Goal: Information Seeking & Learning: Find contact information

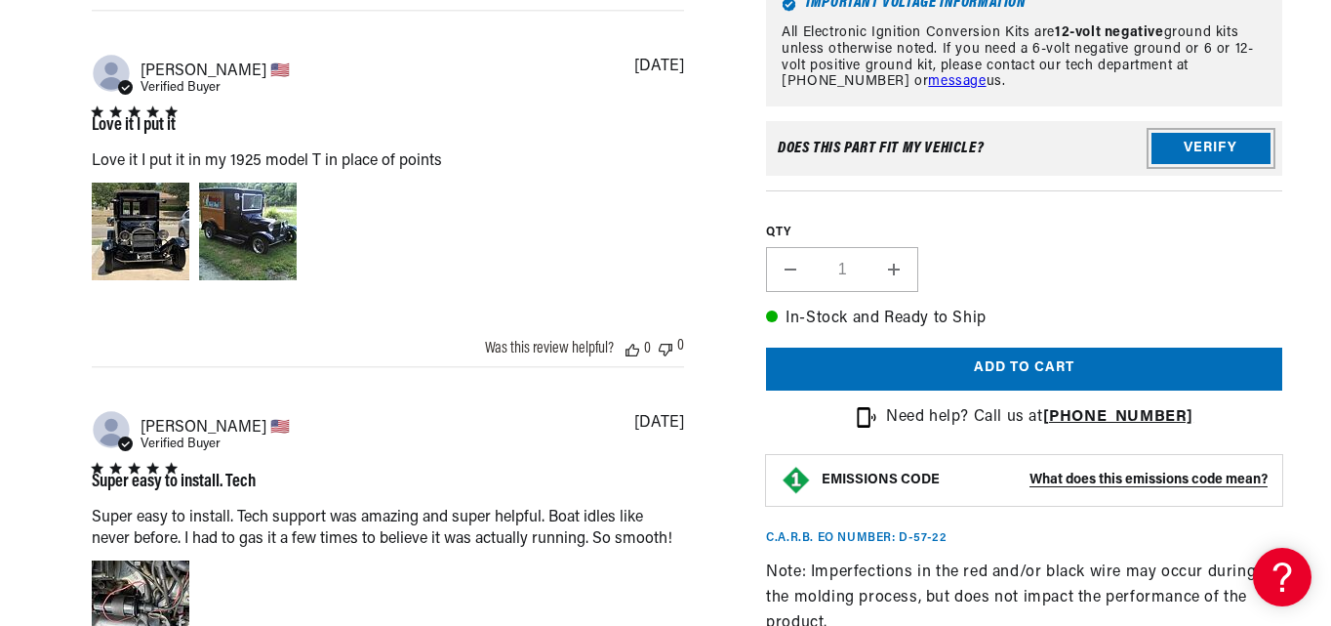
click at [1216, 154] on button "Verify" at bounding box center [1211, 149] width 119 height 31
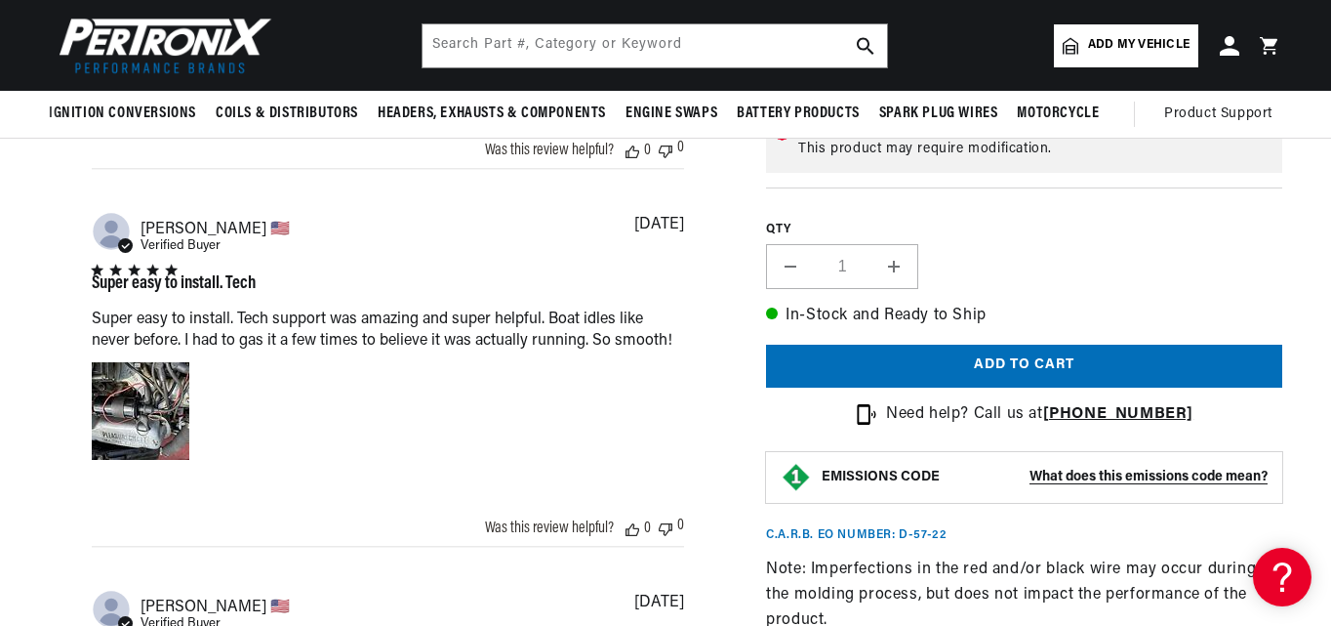
scroll to position [1757, 0]
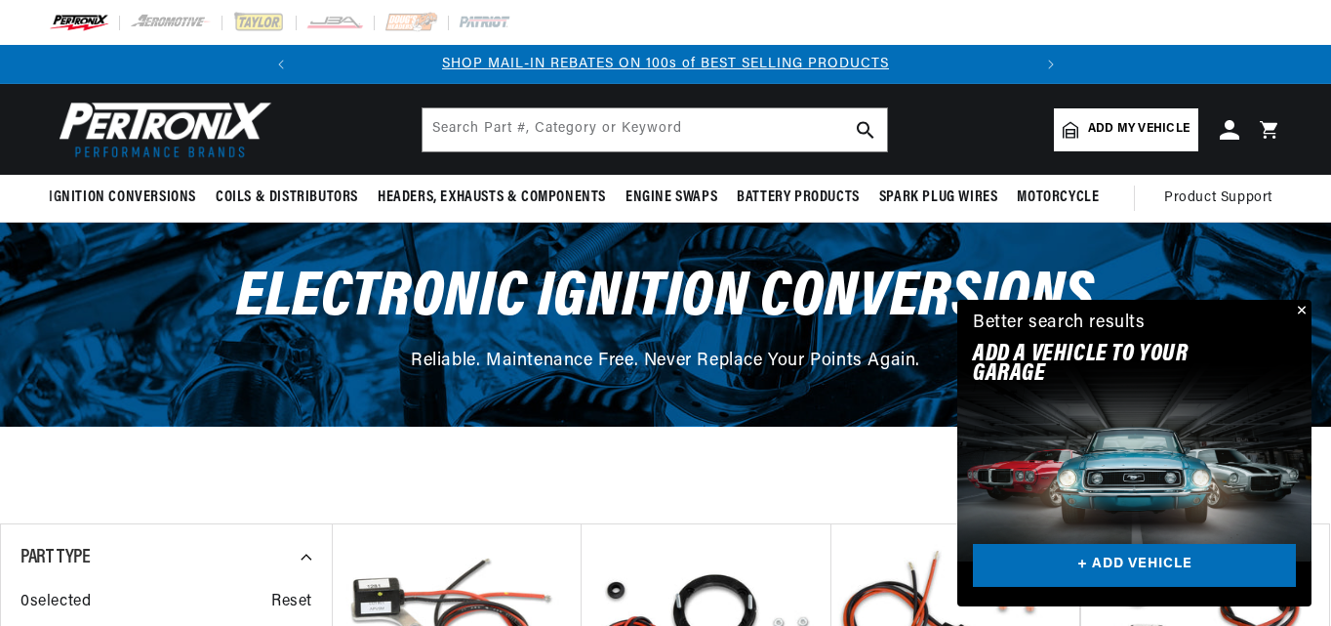
click at [1116, 122] on span "Add my vehicle" at bounding box center [1139, 129] width 102 height 19
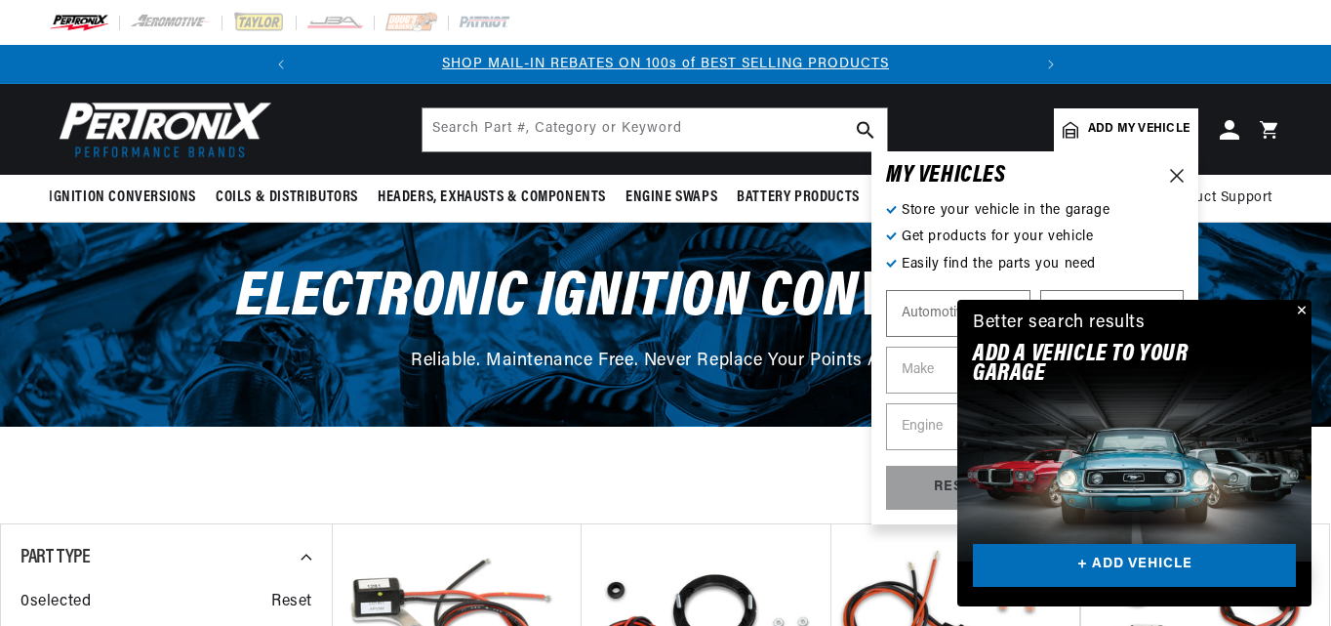
click at [1303, 309] on button "Close" at bounding box center [1299, 311] width 23 height 23
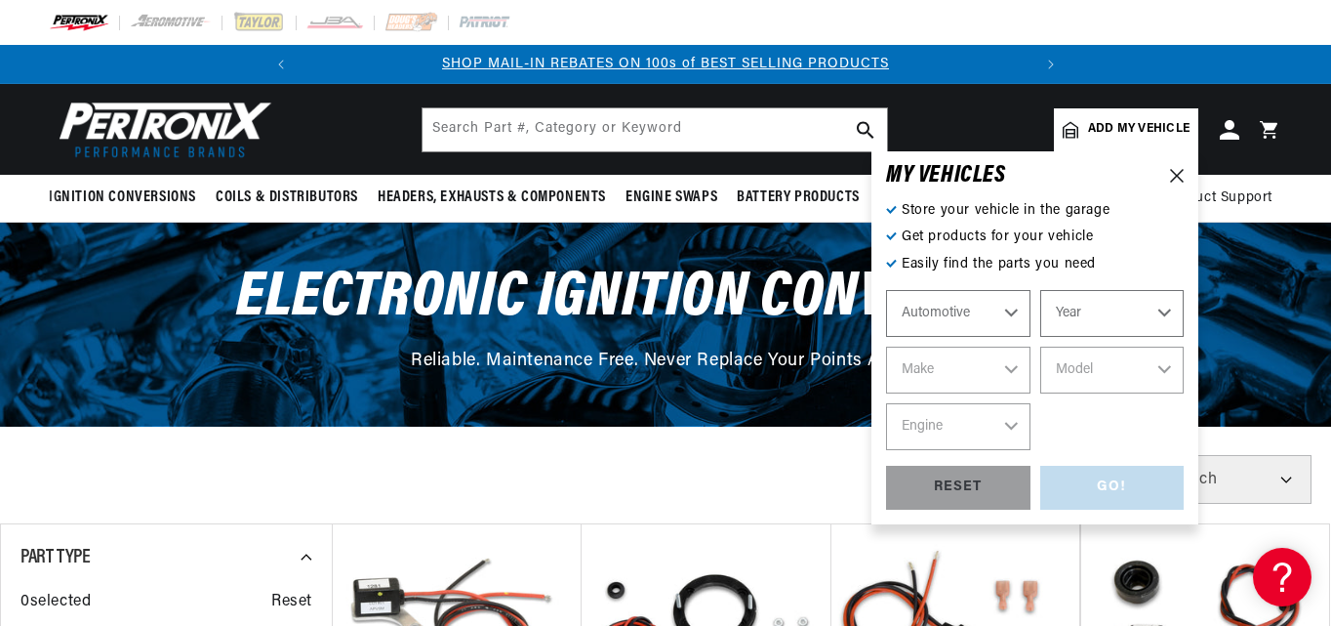
click at [988, 304] on select "Automotive Agricultural Industrial Marine Motorcycle" at bounding box center [958, 313] width 144 height 47
click at [886, 290] on select "Automotive Agricultural Industrial Marine Motorcycle" at bounding box center [958, 313] width 144 height 47
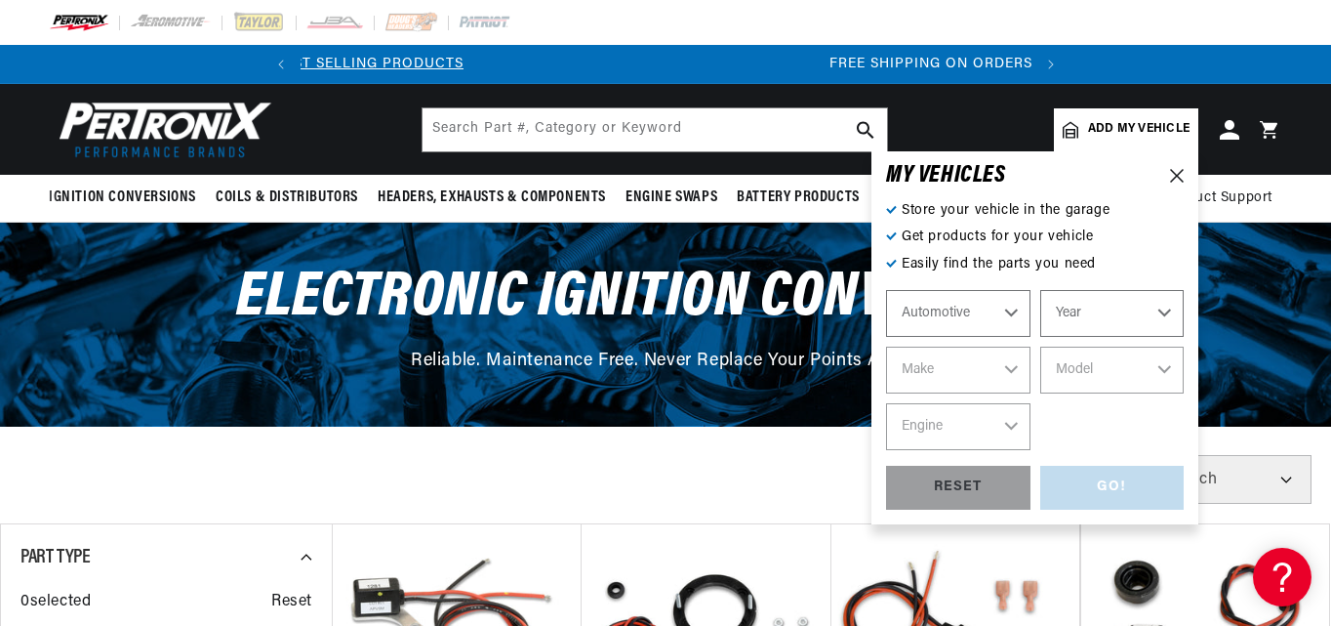
scroll to position [0, 729]
click at [1162, 319] on select "Year 2022 2021 2020 2019 2018 2017 2016 2015 2014 2013 2012 2011 2010 2009 2008…" at bounding box center [1112, 313] width 144 height 47
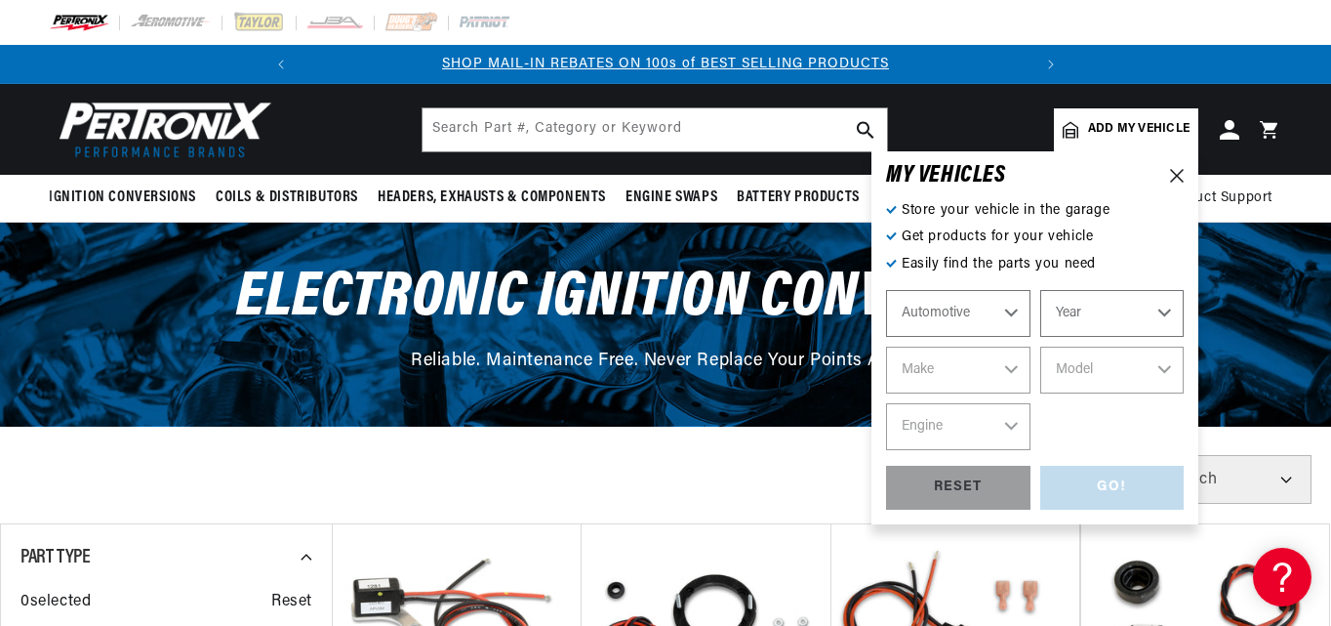
select select "1952"
click at [1040, 290] on select "Year 2022 2021 2020 2019 2018 2017 2016 2015 2014 2013 2012 2011 2010 2009 2008…" at bounding box center [1112, 313] width 144 height 47
select select "1952"
click at [998, 365] on select "Make Aston Martin Austin Buick Cadillac Chevrolet Chrysler Citroen Crosley Ford…" at bounding box center [958, 369] width 144 height 47
click at [1014, 370] on select "Make Aston Martin Austin Buick Cadillac Chevrolet Chrysler Citroen Crosley Ford…" at bounding box center [958, 369] width 144 height 47
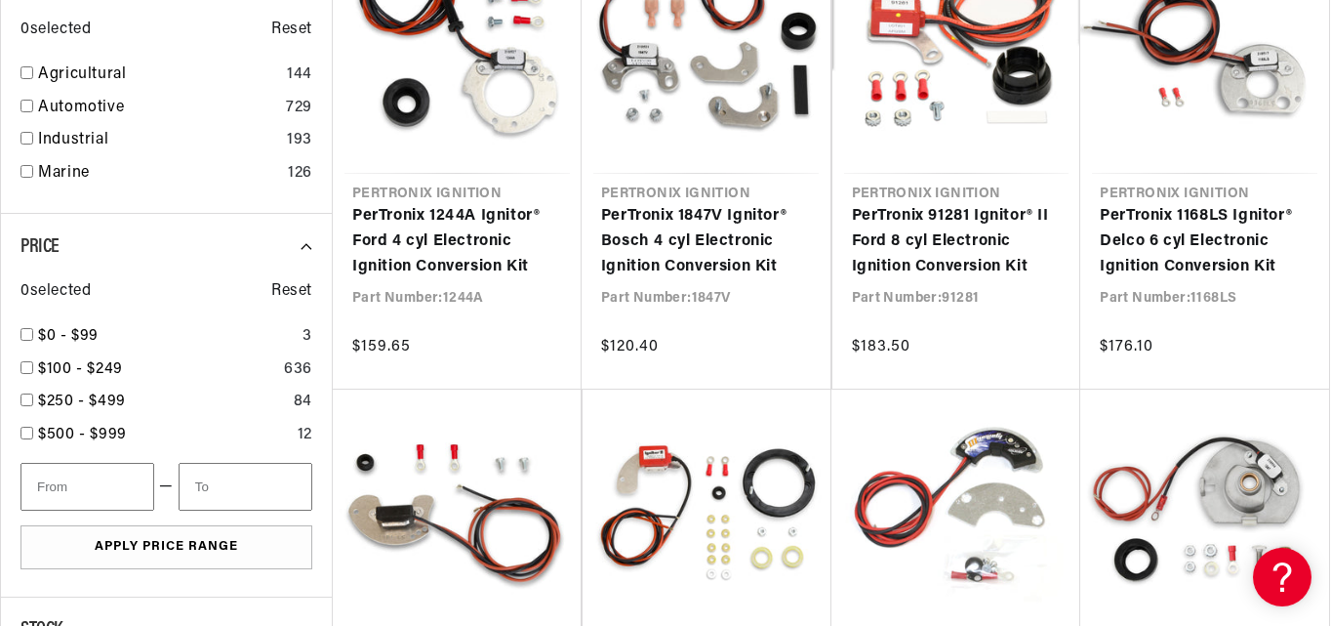
scroll to position [1171, 0]
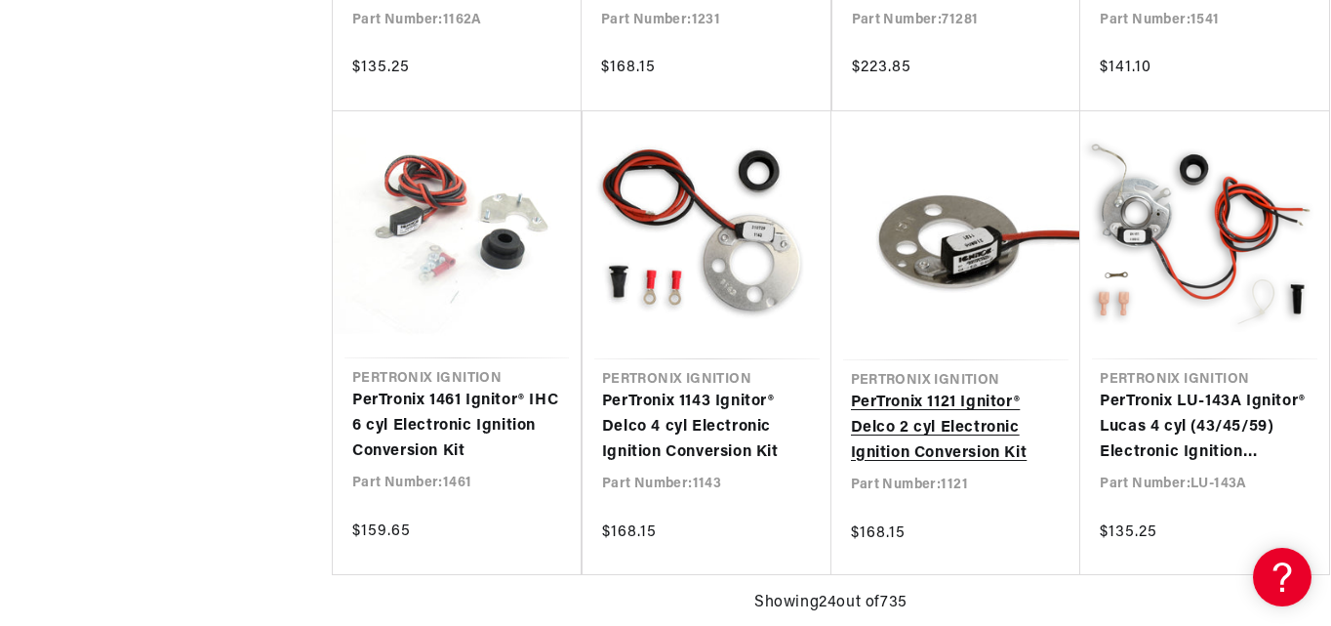
scroll to position [0, 729]
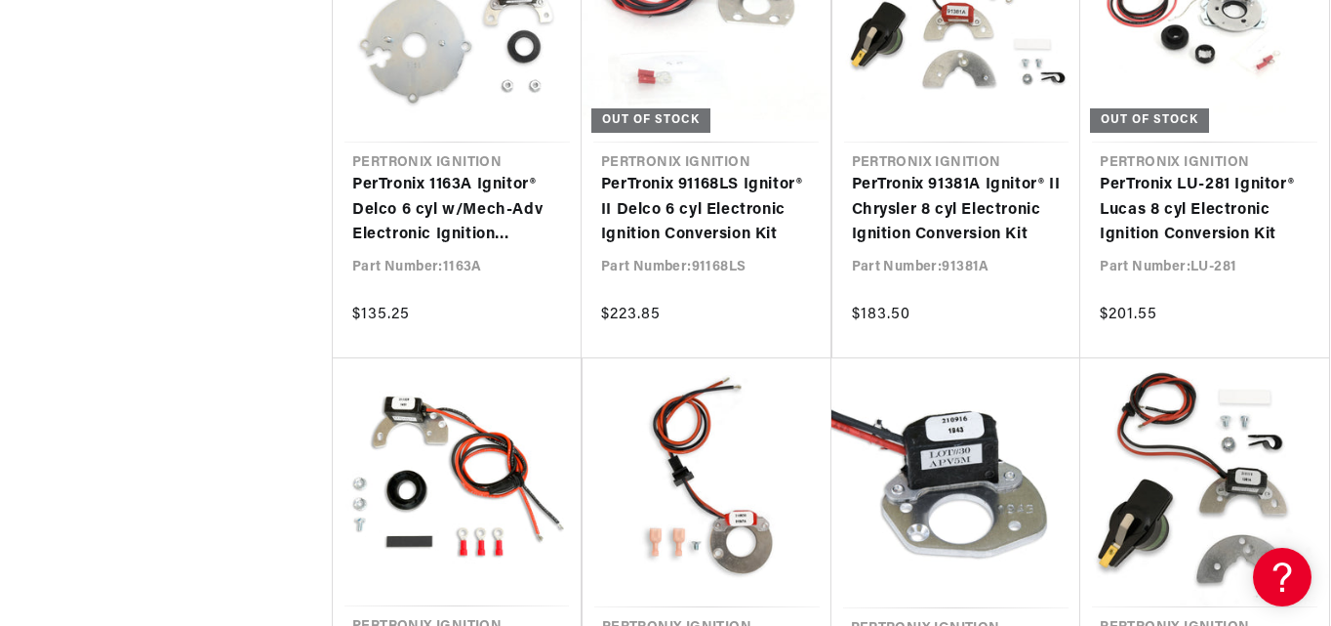
scroll to position [0, 729]
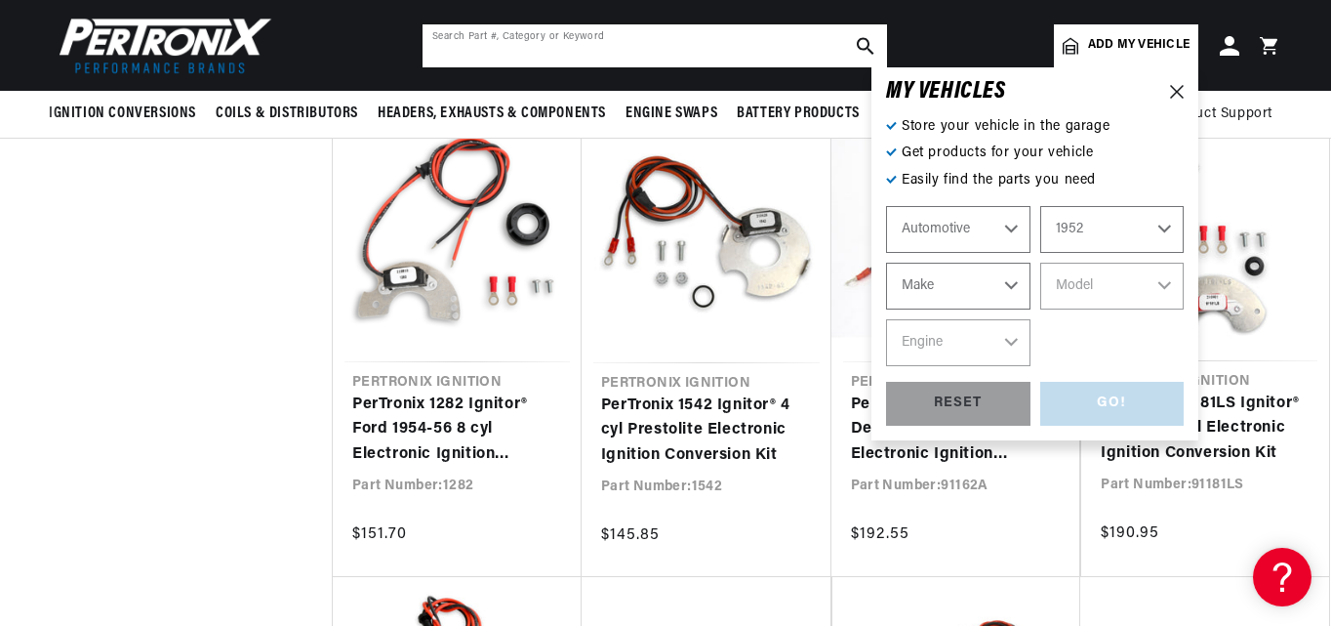
click at [582, 41] on input "text" at bounding box center [655, 45] width 465 height 43
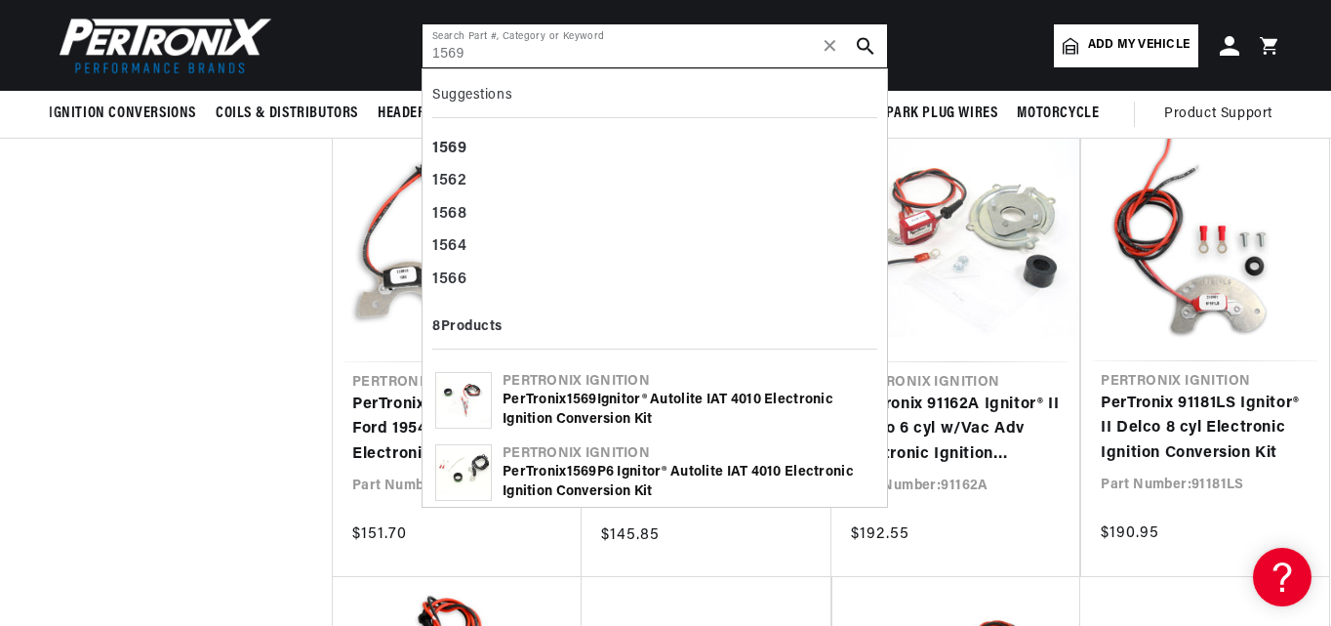
scroll to position [0, 729]
type input "1569"
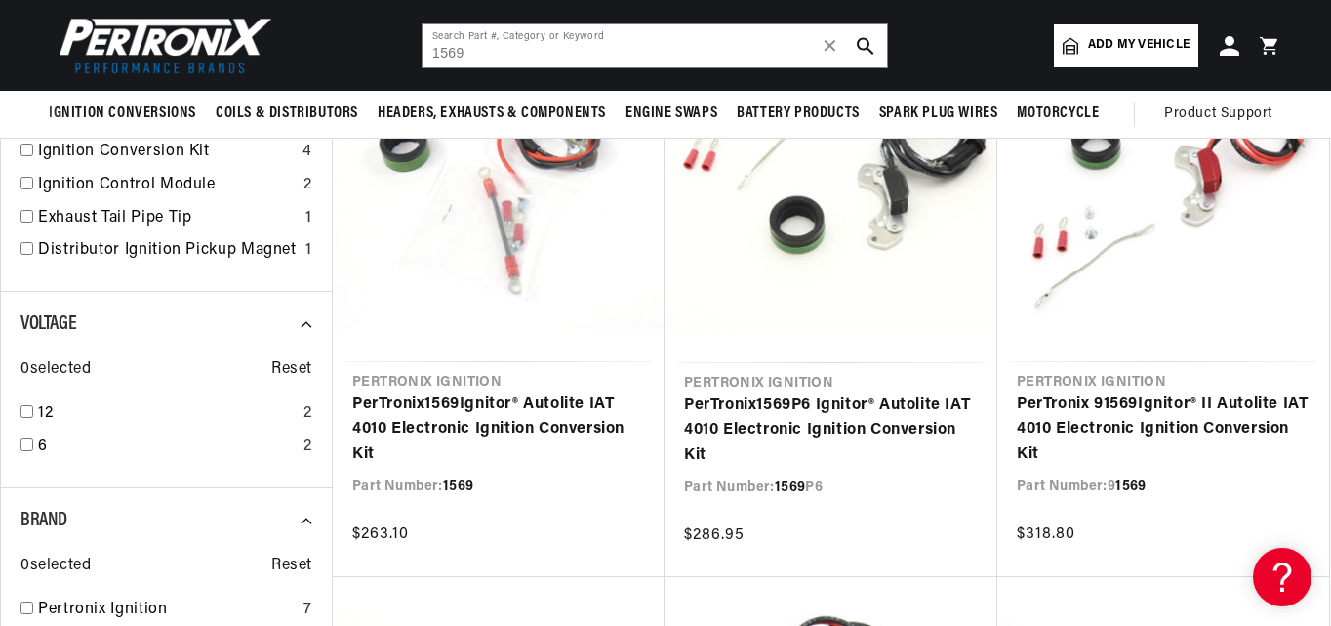
scroll to position [293, 0]
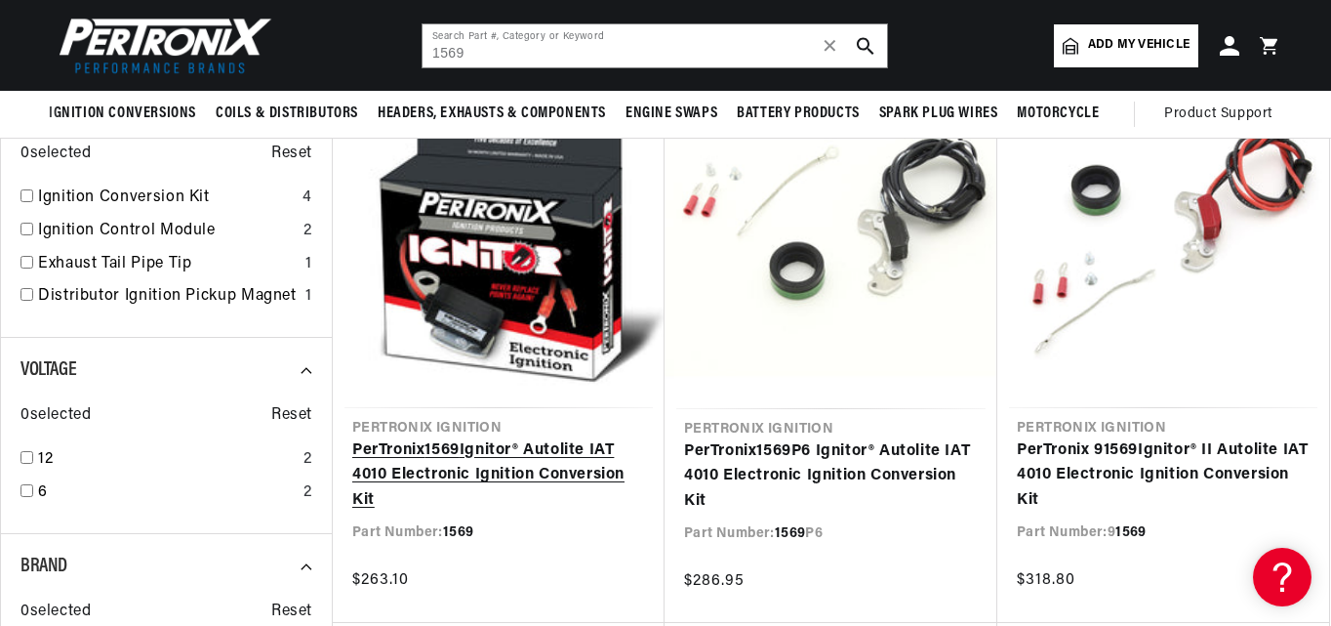
click at [522, 440] on link "PerTronix 1569 Ignitor® Autolite IAT 4010 Electronic Ignition Conversion Kit" at bounding box center [498, 475] width 293 height 75
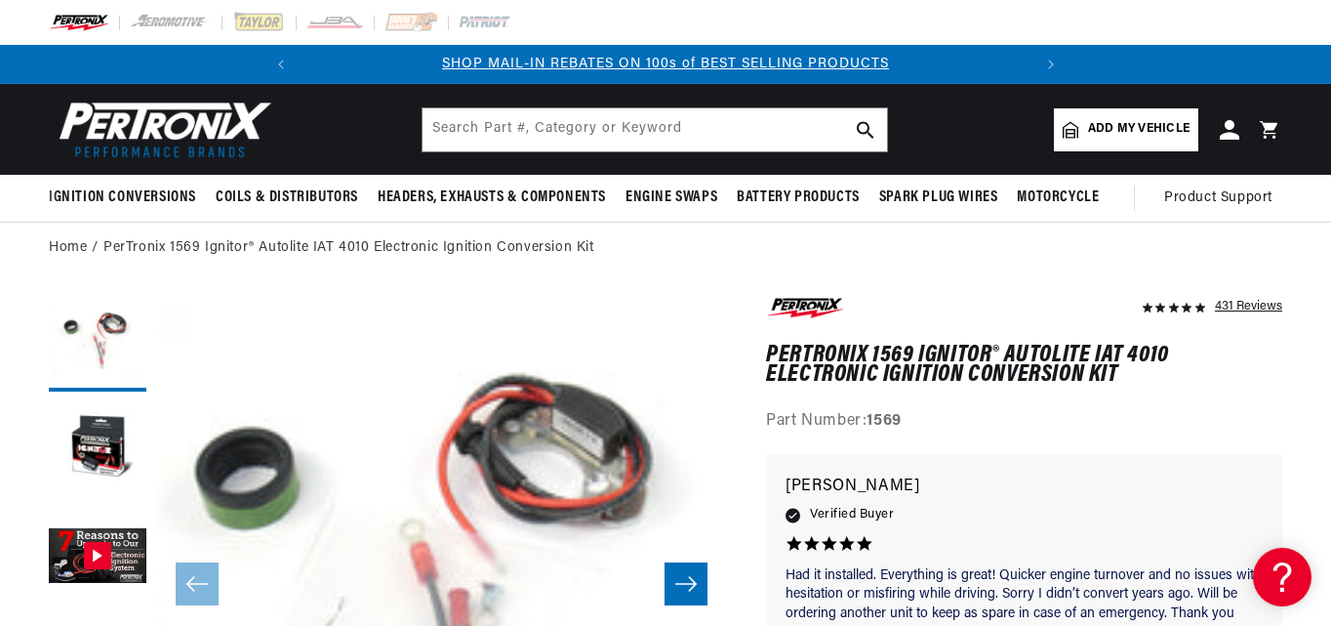
click at [1235, 141] on div "Add my vehicle MY VEHICLE S Store your vehicle in the garage Get products for y…" at bounding box center [1168, 129] width 228 height 43
click at [1226, 133] on icon at bounding box center [1229, 129] width 20 height 20
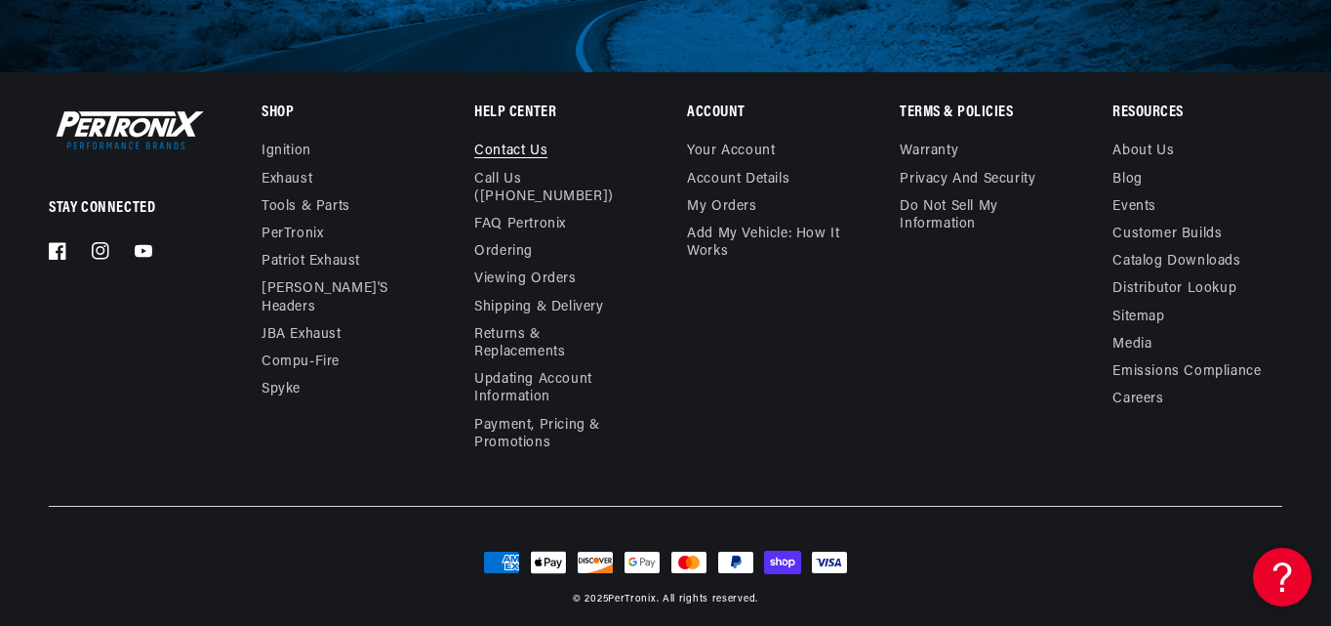
click at [530, 149] on link "Contact us" at bounding box center [510, 153] width 73 height 22
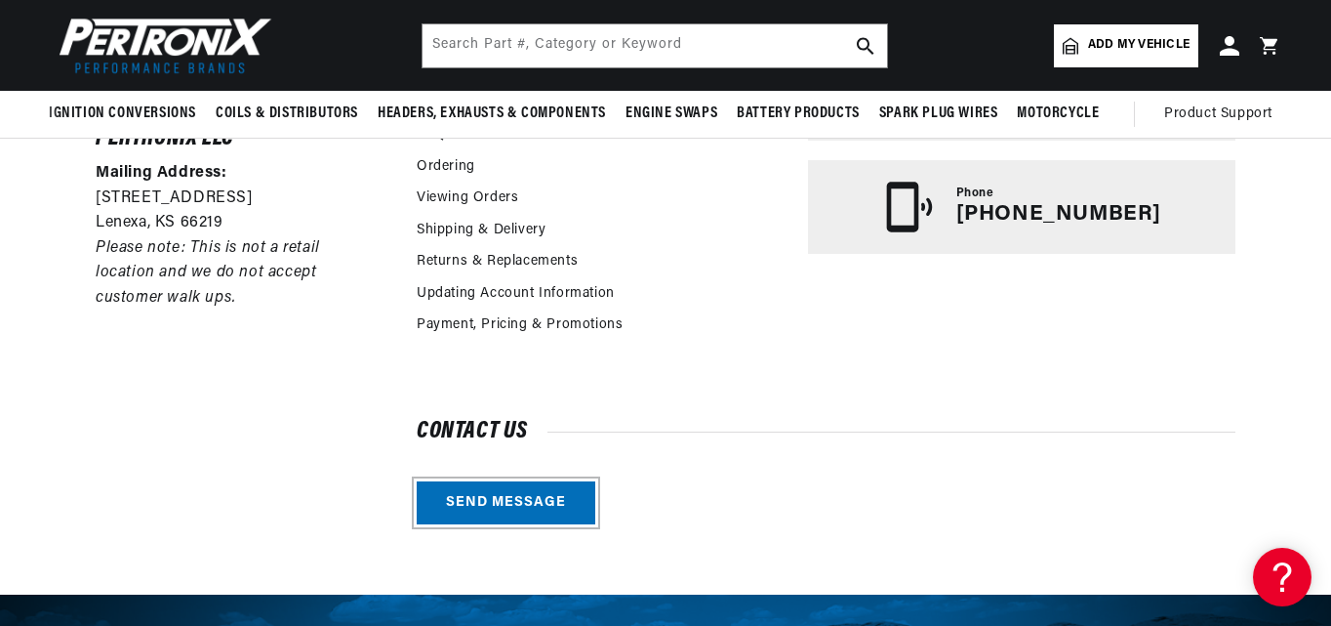
click at [514, 503] on link "Send message" at bounding box center [506, 503] width 179 height 44
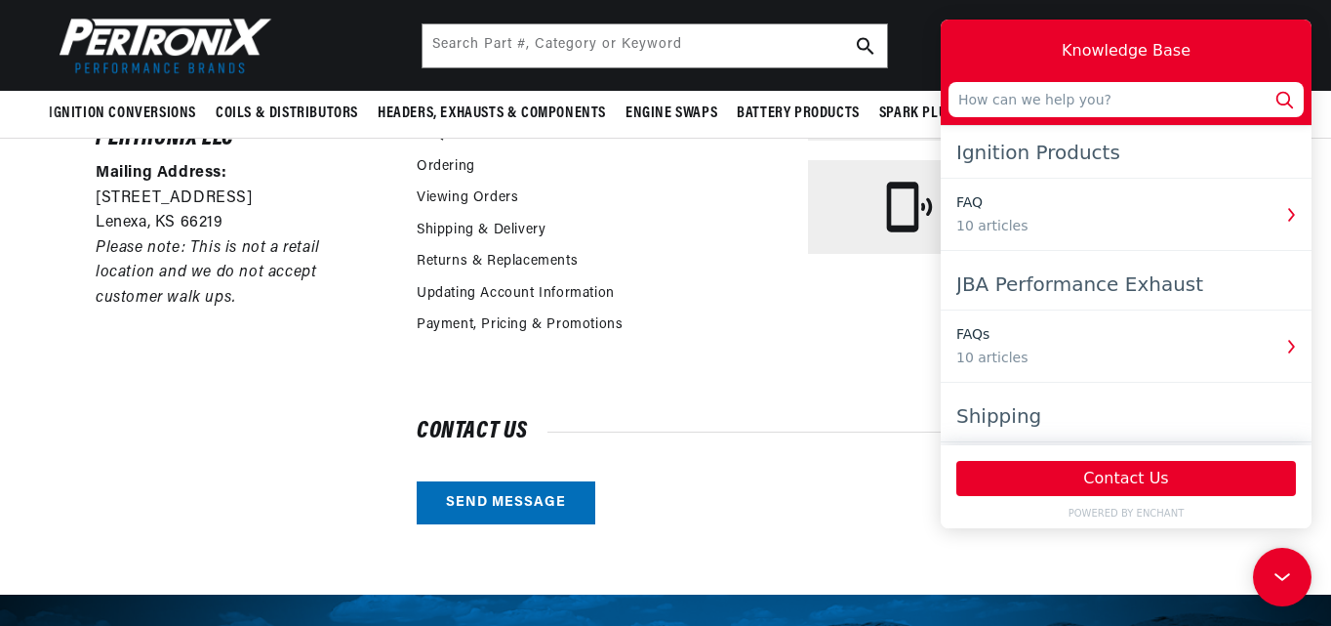
scroll to position [0, 729]
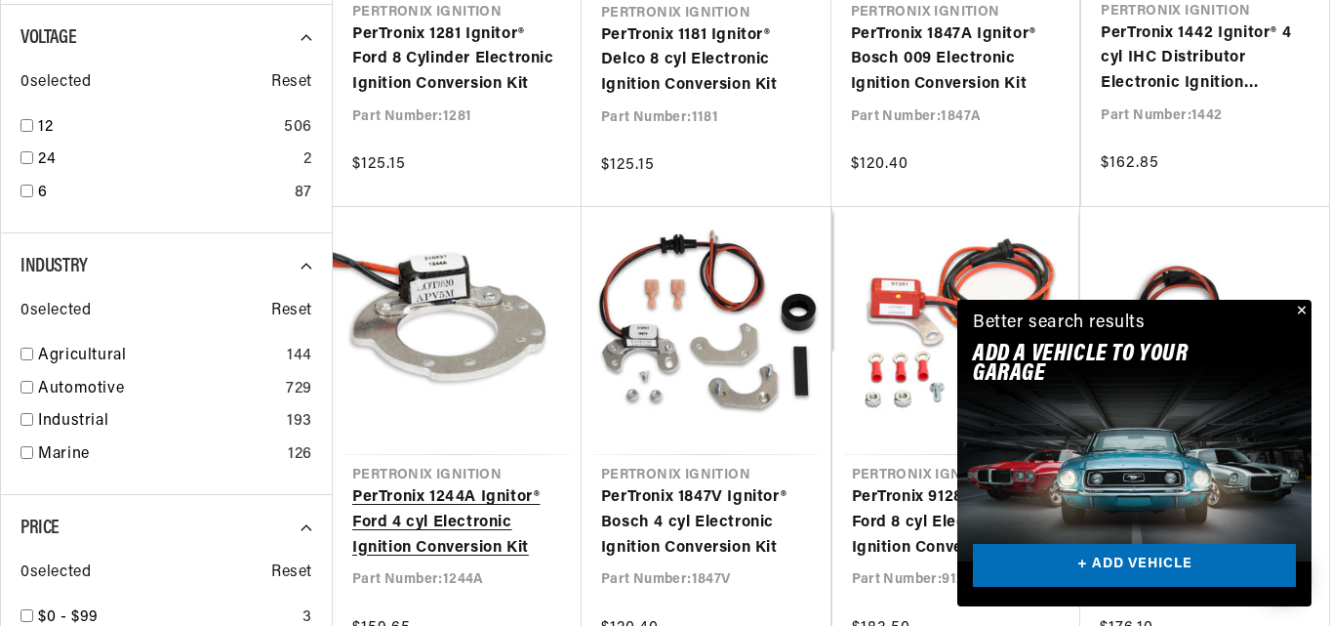
scroll to position [0, 729]
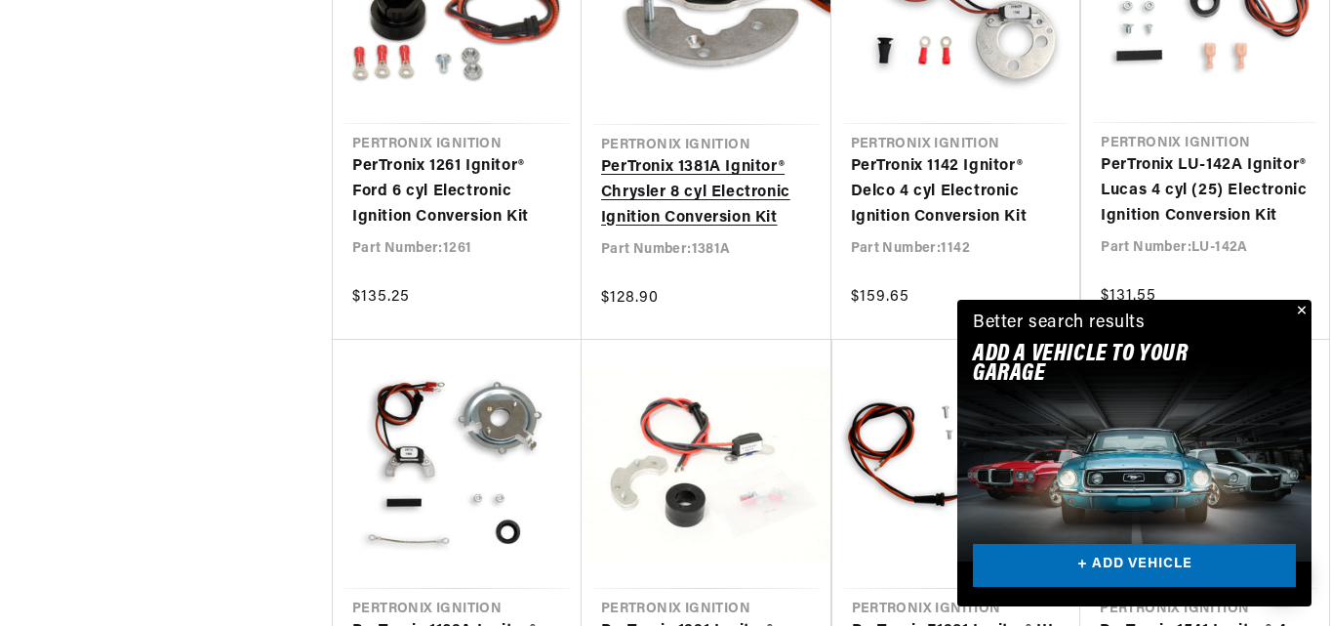
scroll to position [2050, 0]
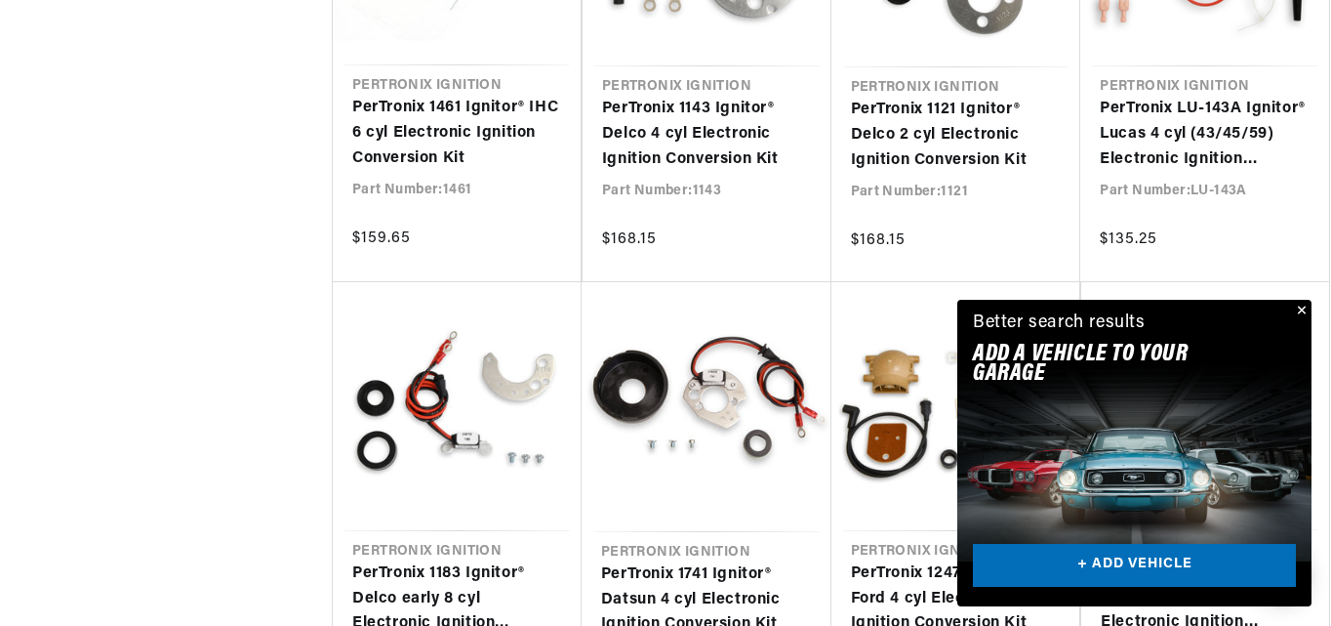
click at [1301, 319] on button "Close" at bounding box center [1299, 311] width 23 height 23
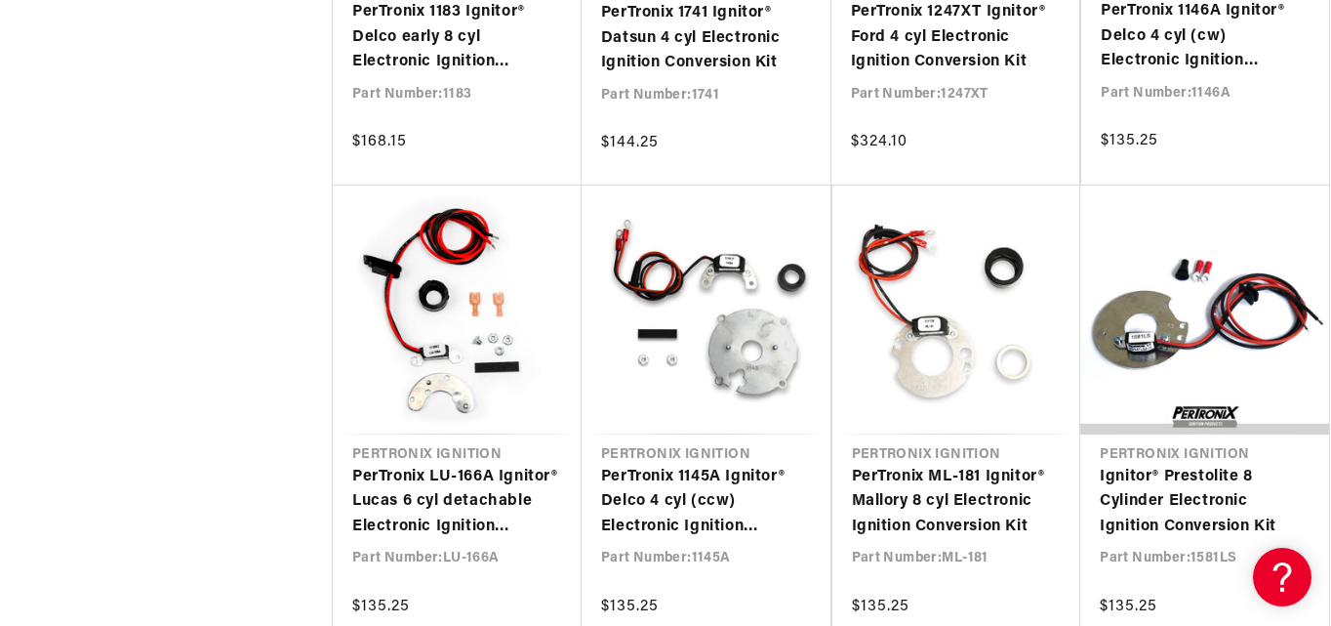
scroll to position [3904, 0]
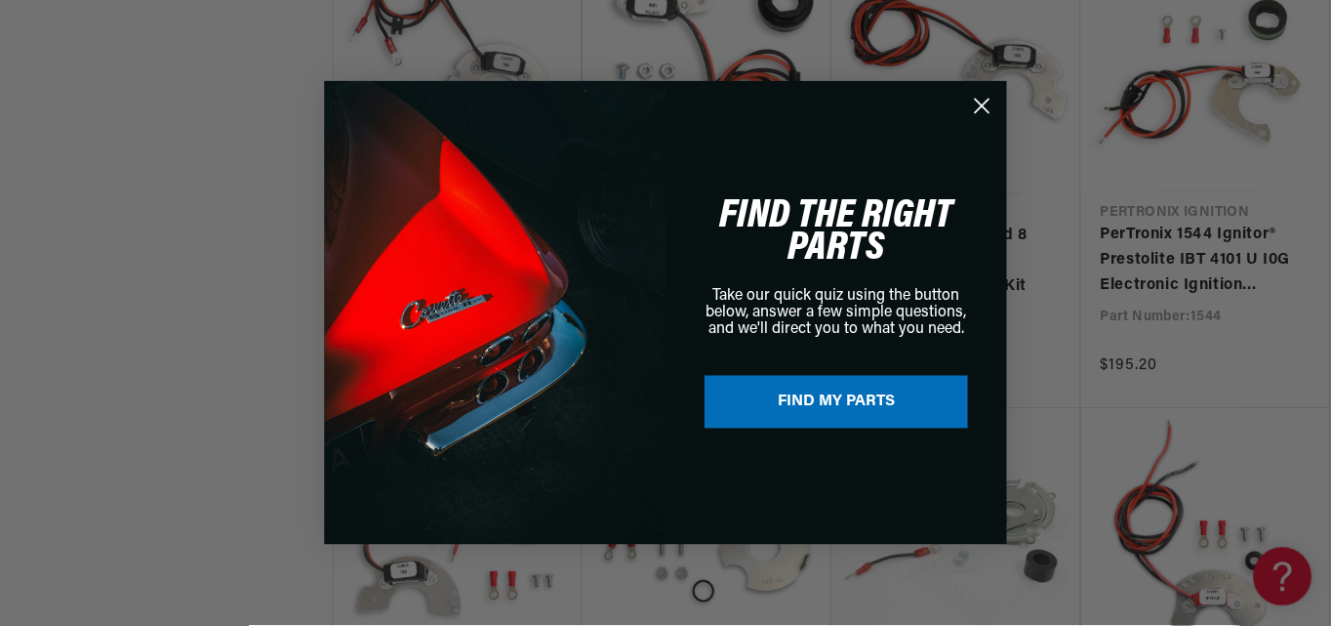
scroll to position [0, 729]
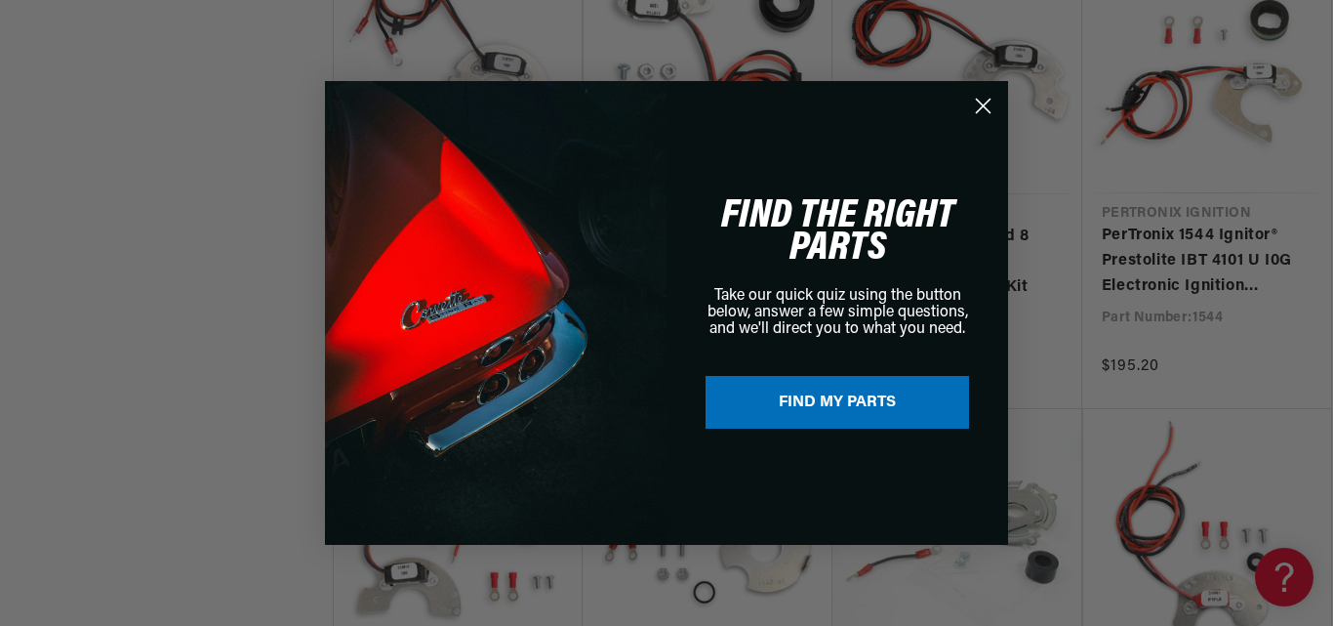
click at [988, 98] on circle "Close dialog" at bounding box center [983, 106] width 32 height 32
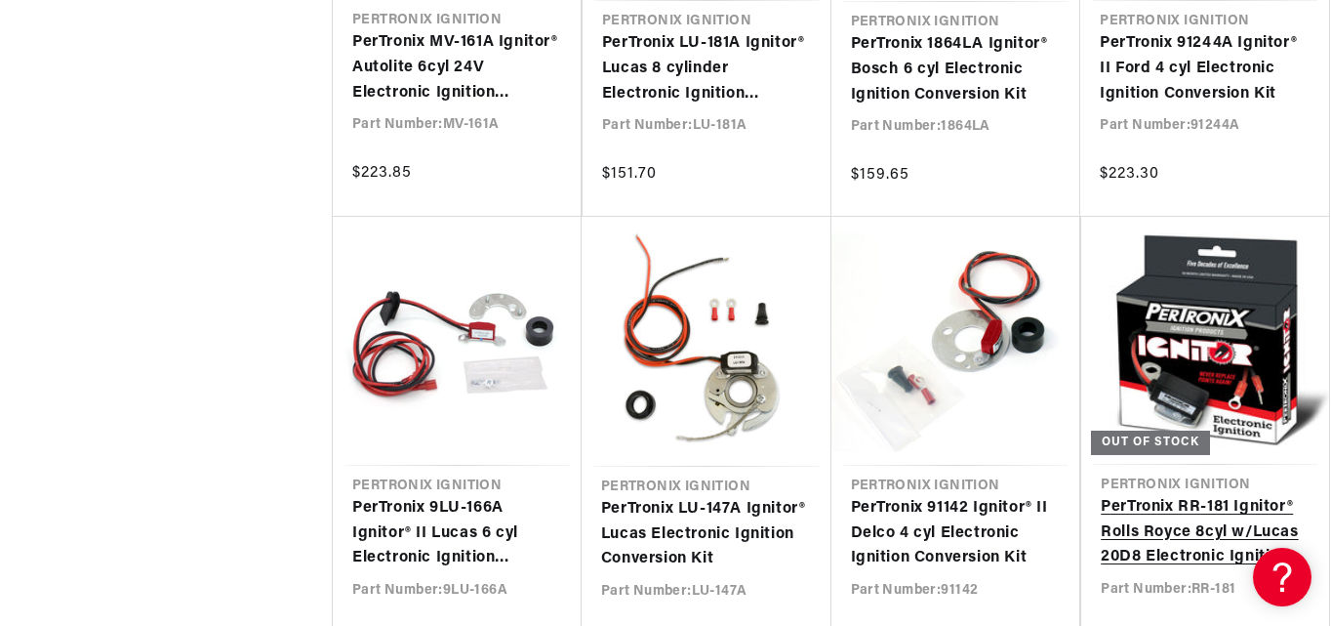
scroll to position [0, 729]
click at [1310, 570] on link "PerTronix RR-181 Ignitor® Rolls Royce 8cyl w/Lucas 20D8 Electronic Ignition Con…" at bounding box center [1205, 532] width 209 height 75
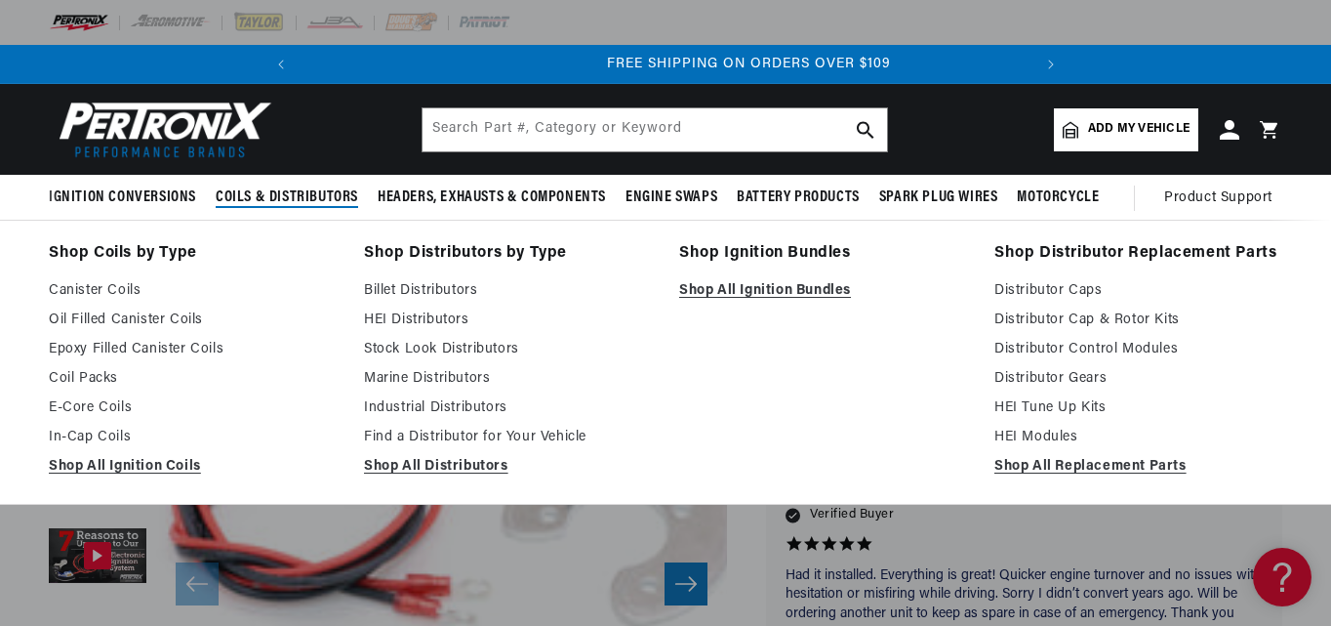
scroll to position [0, 729]
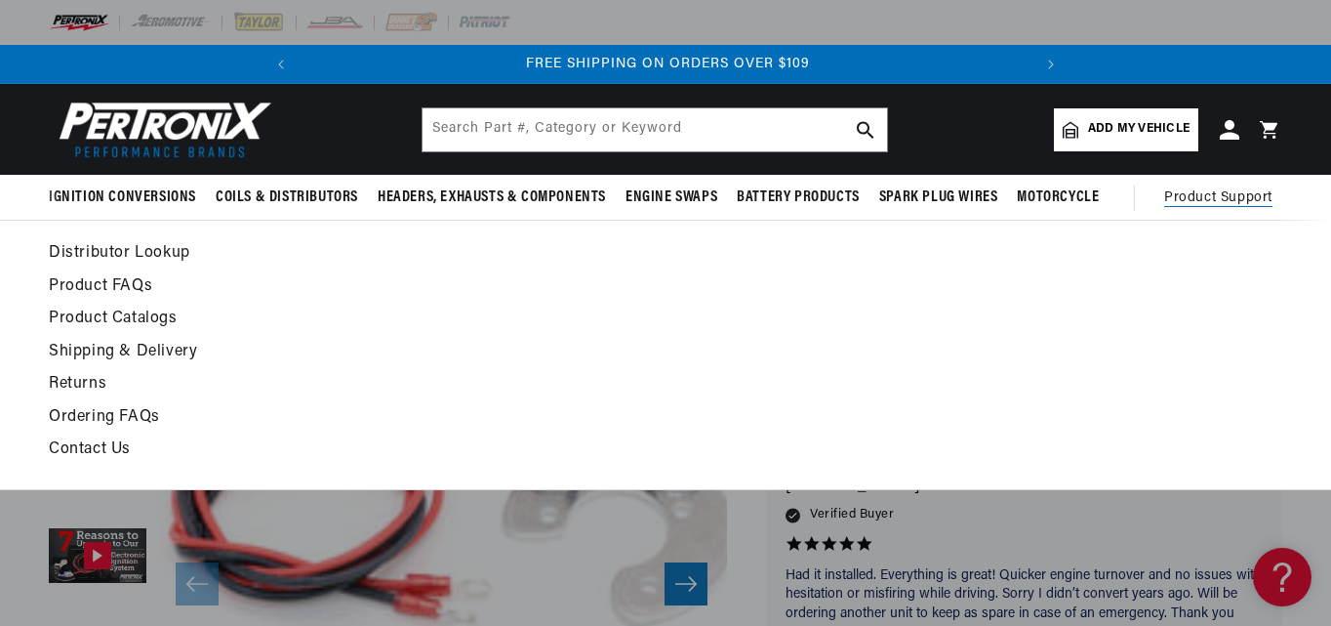
click at [1241, 191] on span "Product Support" at bounding box center [1218, 197] width 108 height 21
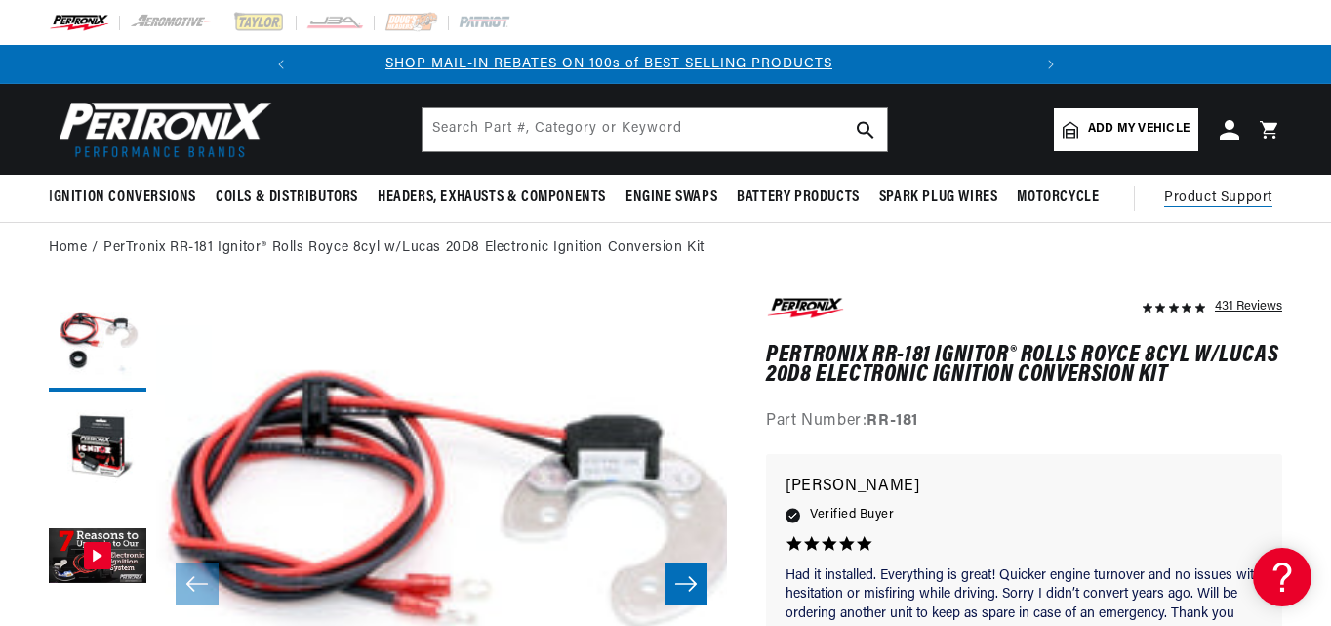
scroll to position [0, 0]
click at [1200, 195] on span "Product Support" at bounding box center [1218, 197] width 108 height 21
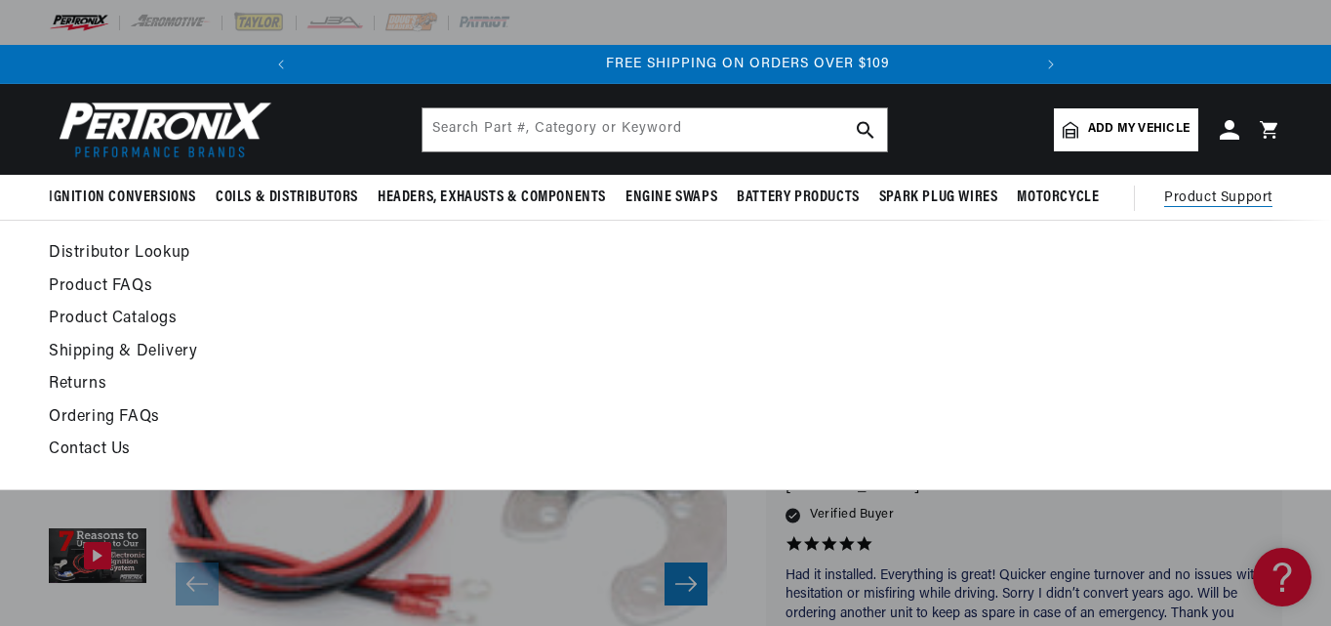
scroll to position [0, 729]
click at [119, 451] on link "Contact Us" at bounding box center [498, 449] width 898 height 27
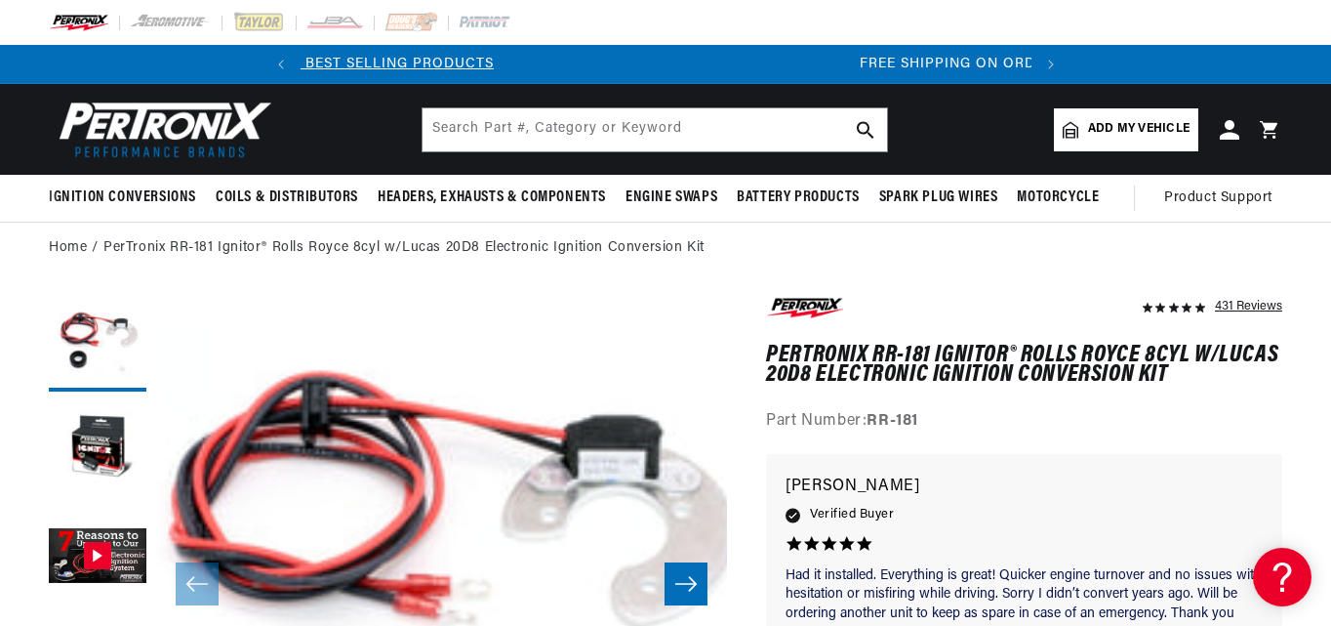
scroll to position [0, 0]
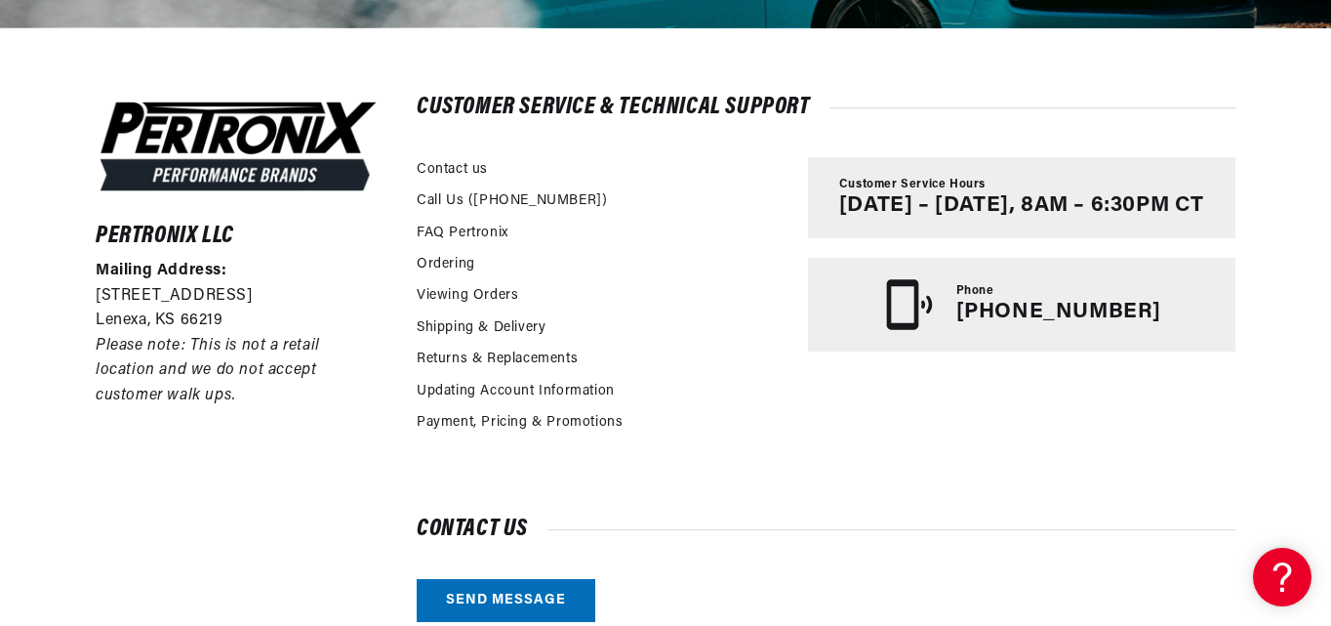
scroll to position [0, 729]
